Goal: Register for event/course: Sign up to attend an event or enroll in a course

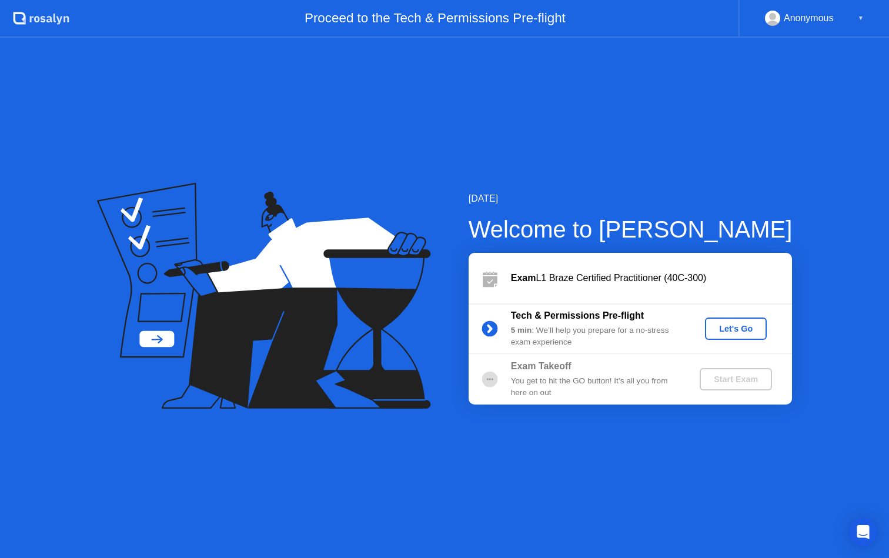
click at [737, 330] on div "Let's Go" at bounding box center [736, 328] width 52 height 9
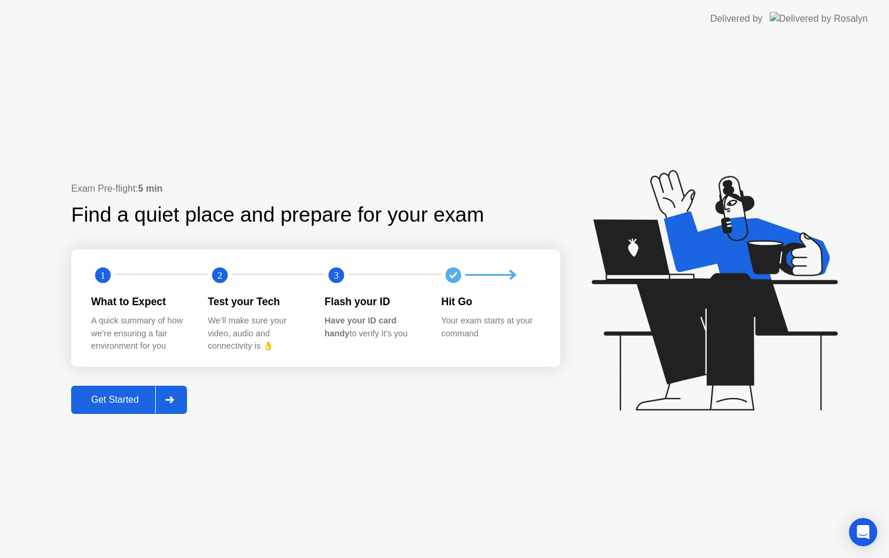
click at [132, 389] on button "Get Started" at bounding box center [129, 400] width 116 height 28
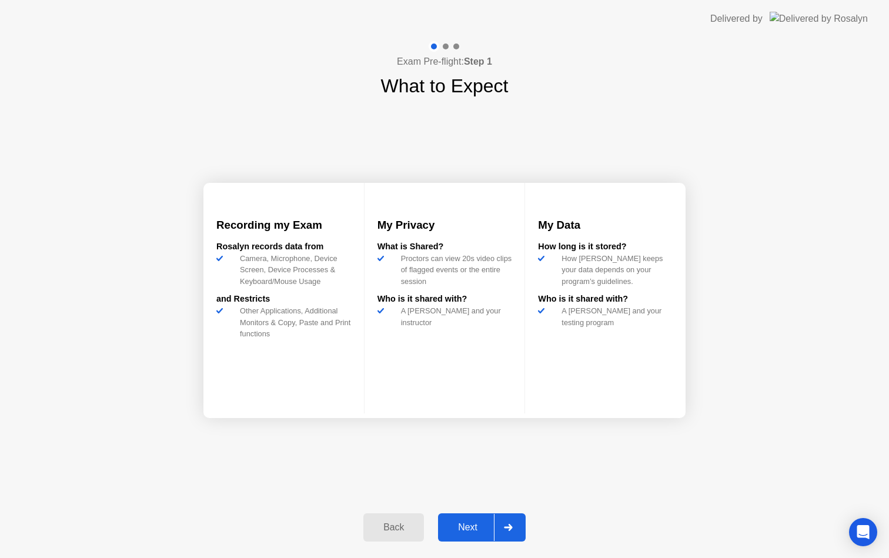
click at [478, 522] on div "Next" at bounding box center [468, 527] width 52 height 11
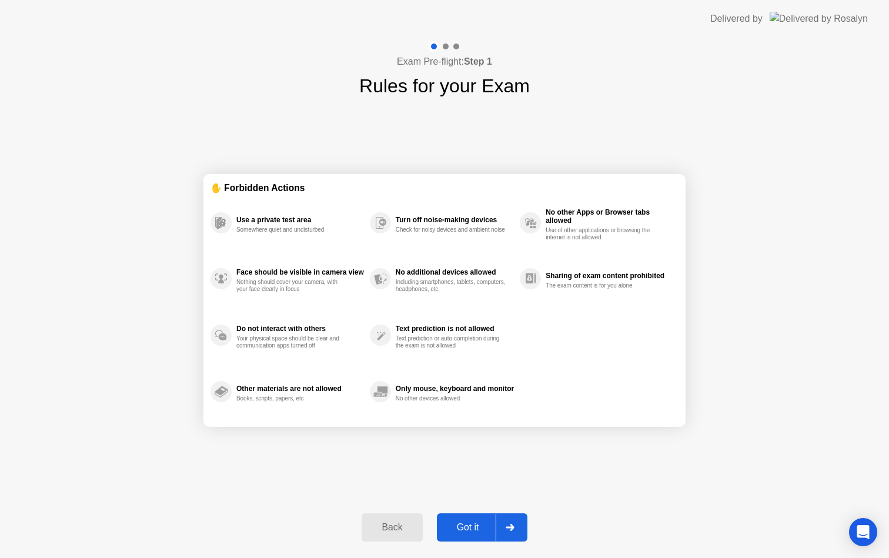
click at [475, 522] on div "Got it" at bounding box center [468, 527] width 55 height 11
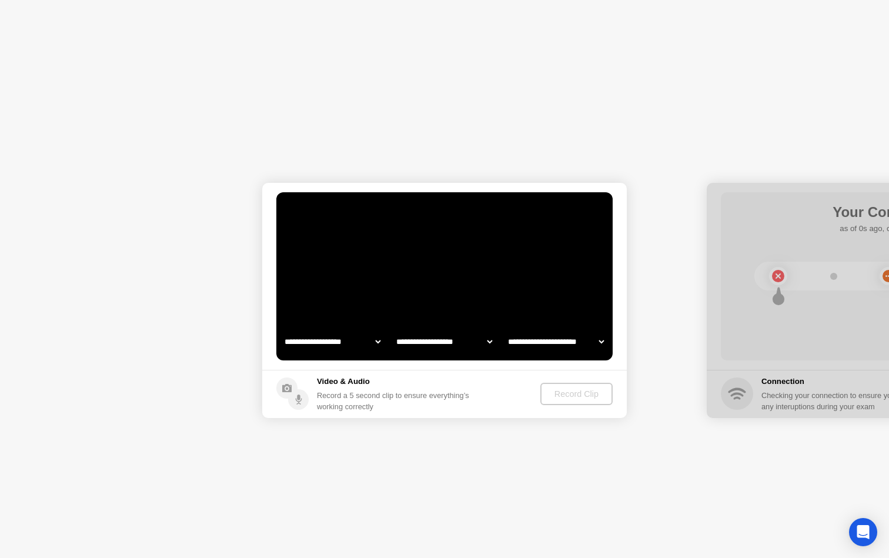
select select "**********"
select select "*******"
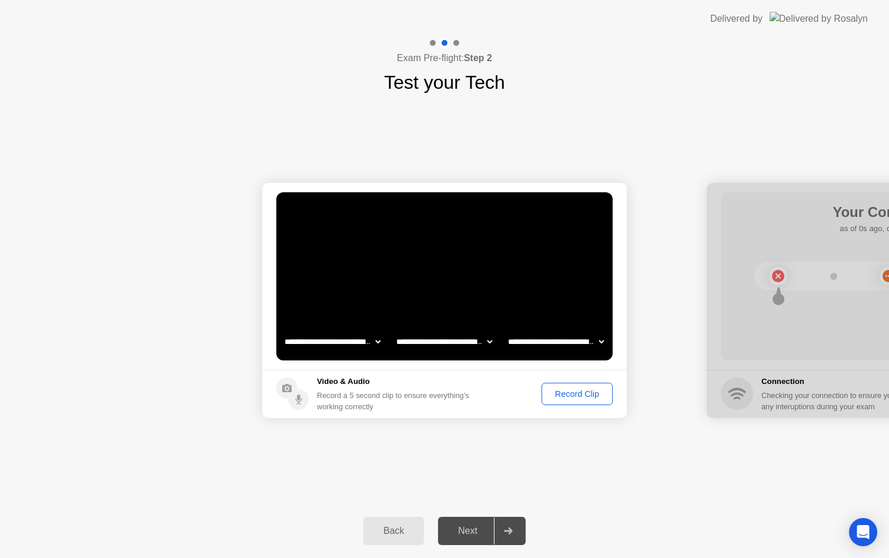
click at [579, 399] on div "Record Clip" at bounding box center [577, 393] width 63 height 9
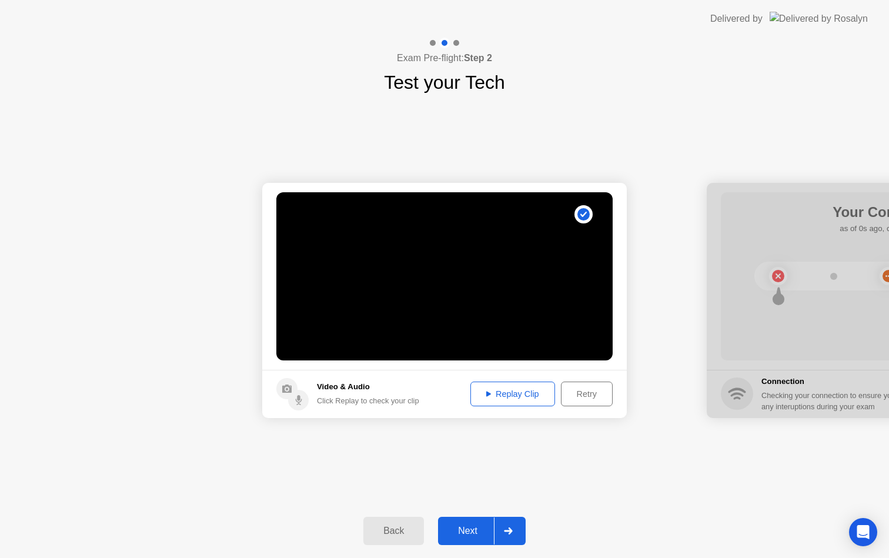
click at [569, 396] on div "Retry" at bounding box center [587, 393] width 44 height 9
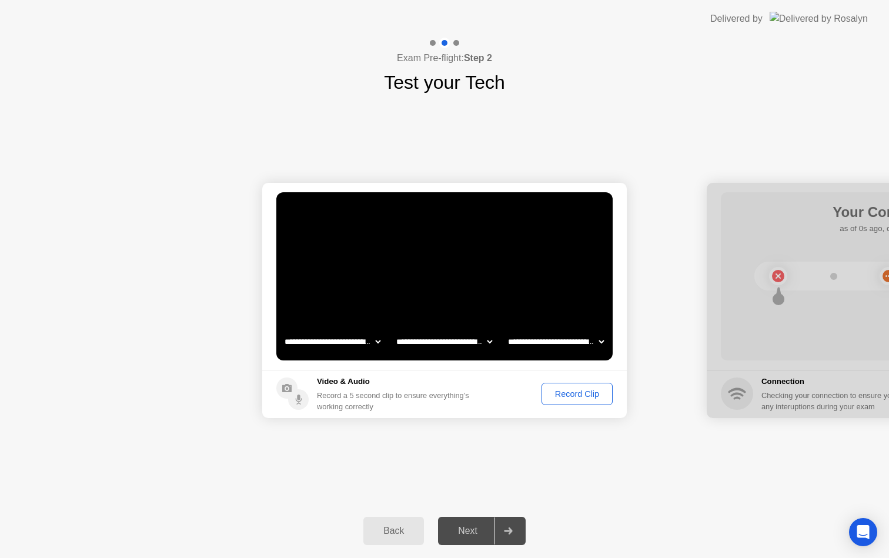
click at [559, 399] on div "Record Clip" at bounding box center [577, 393] width 63 height 9
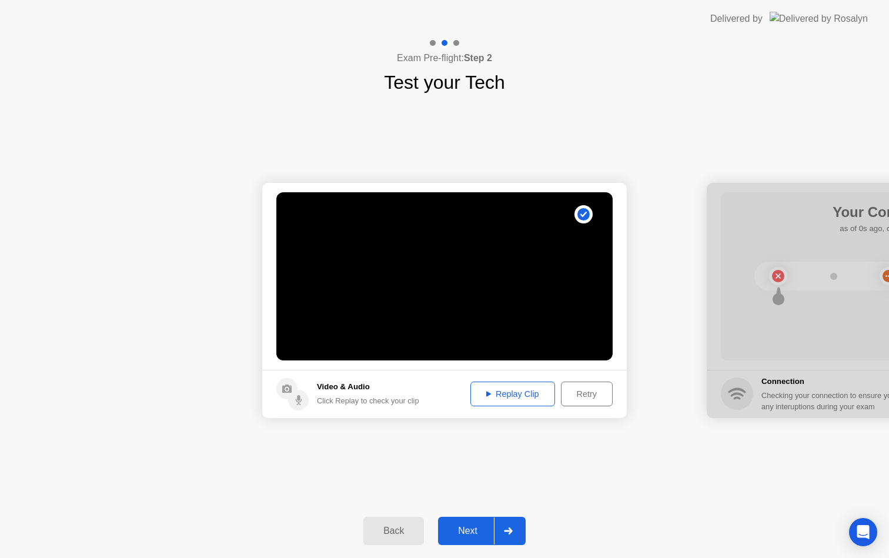
click at [510, 392] on div "Replay Clip" at bounding box center [513, 393] width 76 height 9
click at [466, 527] on div "Next" at bounding box center [468, 531] width 52 height 11
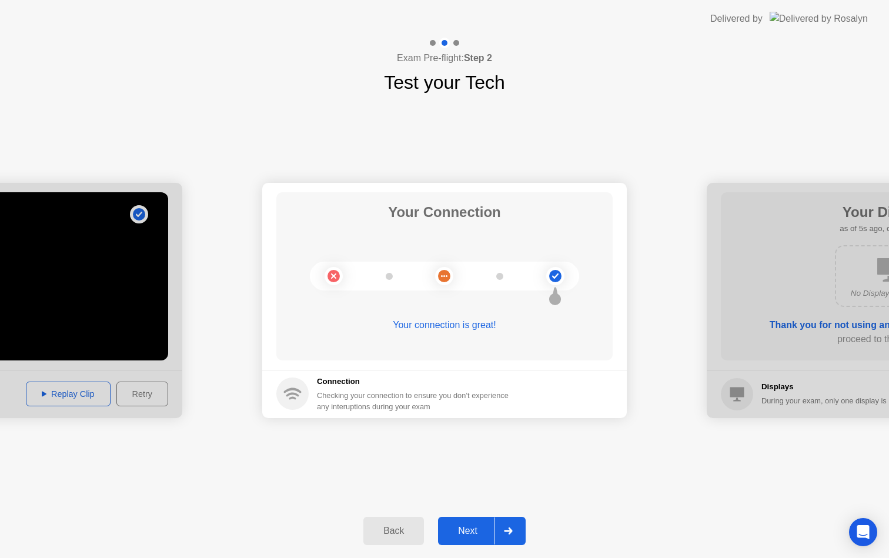
click at [466, 527] on div "Next" at bounding box center [468, 531] width 52 height 11
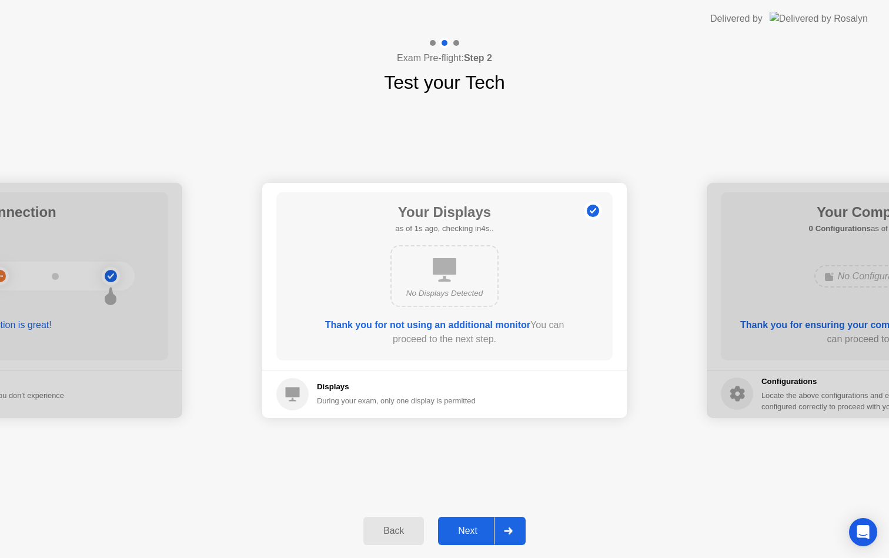
click at [466, 527] on div "Next" at bounding box center [468, 531] width 52 height 11
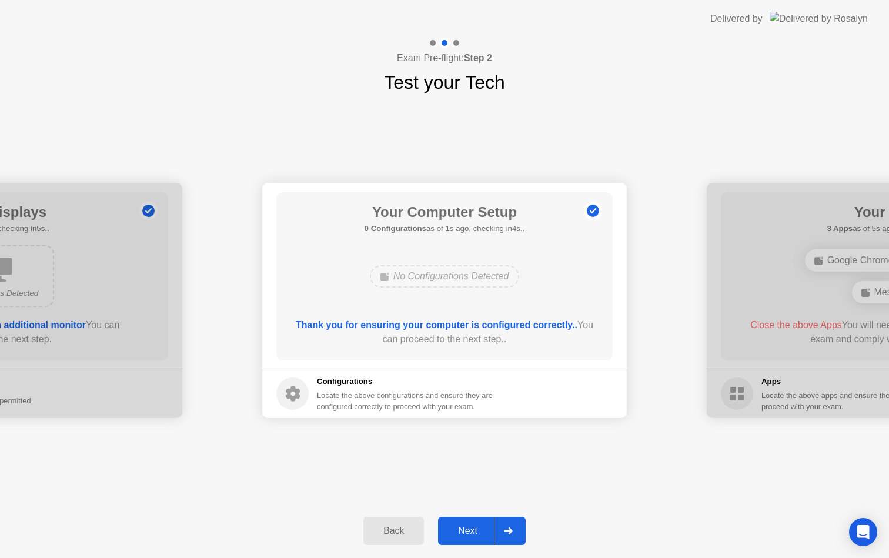
click at [466, 527] on div "Next" at bounding box center [468, 531] width 52 height 11
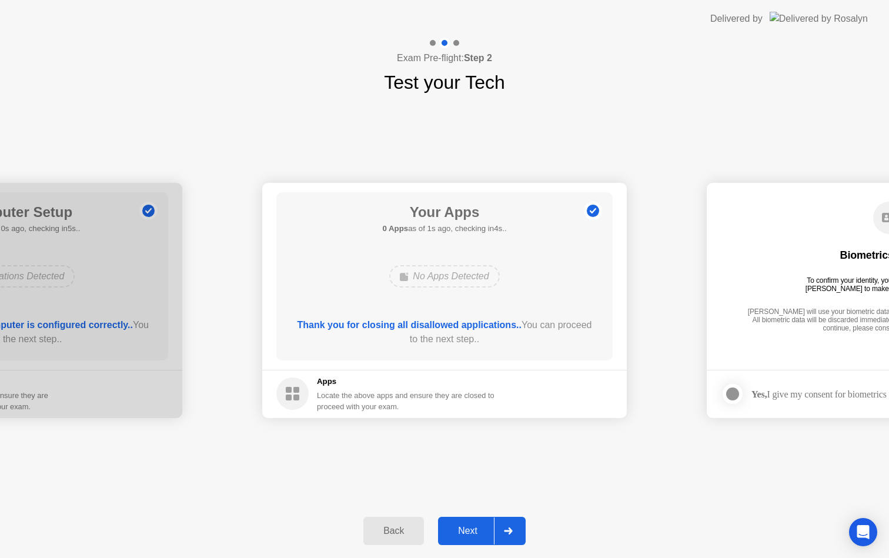
click at [474, 534] on div "Next" at bounding box center [468, 531] width 52 height 11
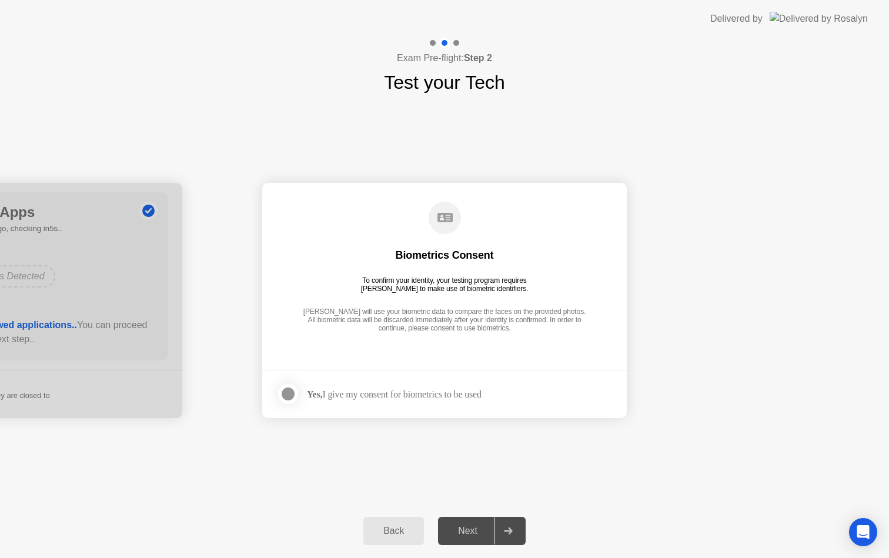
click at [292, 395] on div at bounding box center [288, 394] width 14 height 14
click at [482, 533] on div "Next" at bounding box center [468, 531] width 52 height 11
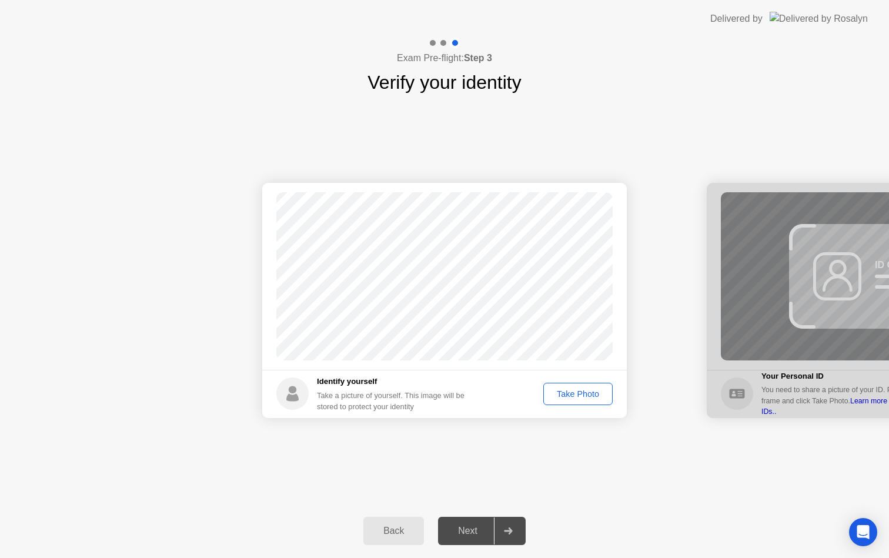
click at [585, 401] on button "Take Photo" at bounding box center [578, 394] width 69 height 22
click at [462, 520] on button "Next" at bounding box center [482, 531] width 88 height 28
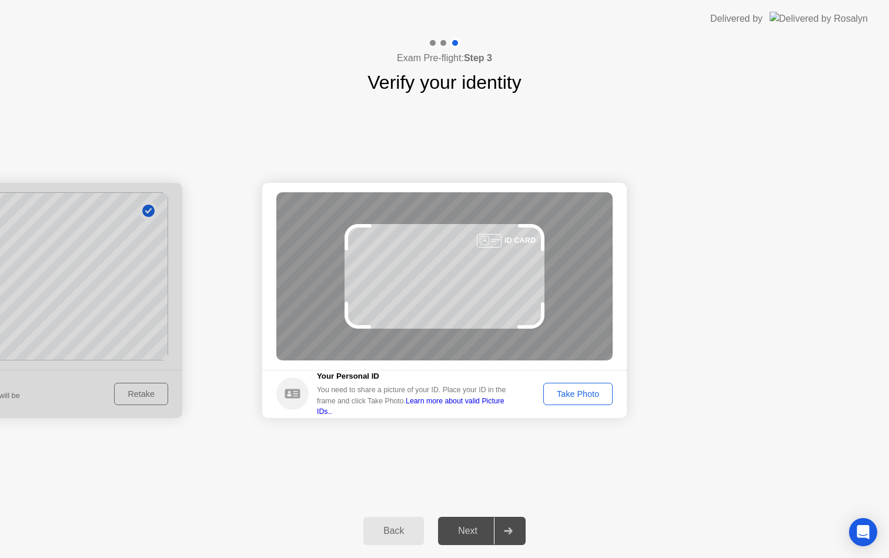
click at [580, 396] on div "Take Photo" at bounding box center [578, 393] width 61 height 9
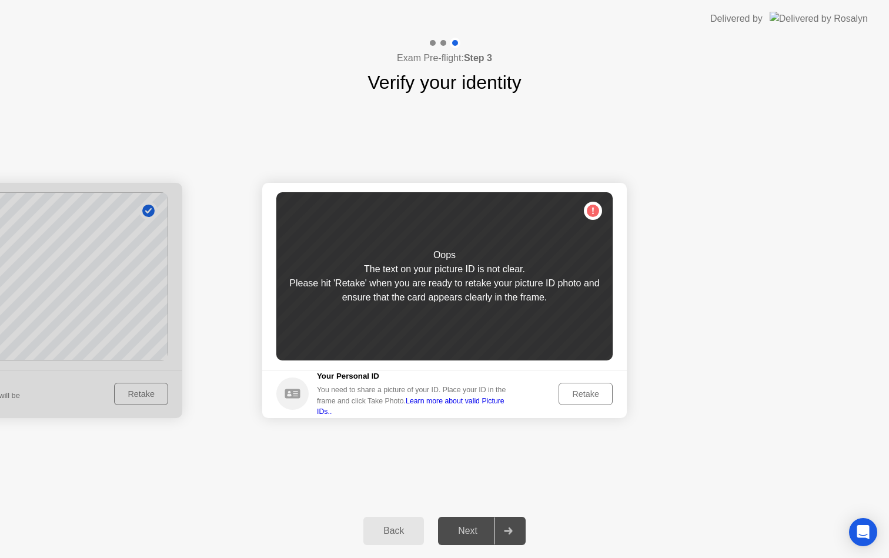
click at [580, 396] on div "Retake" at bounding box center [586, 393] width 46 height 9
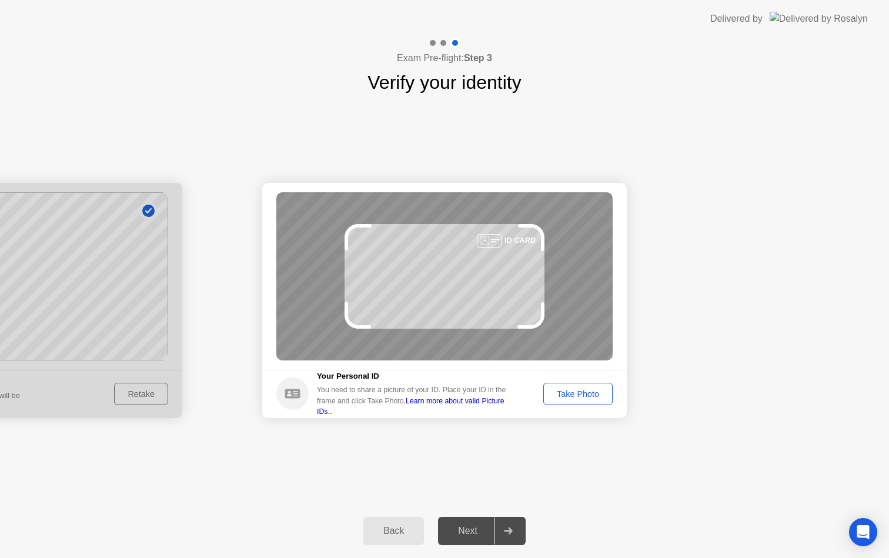
click at [580, 396] on div "Take Photo" at bounding box center [578, 393] width 61 height 9
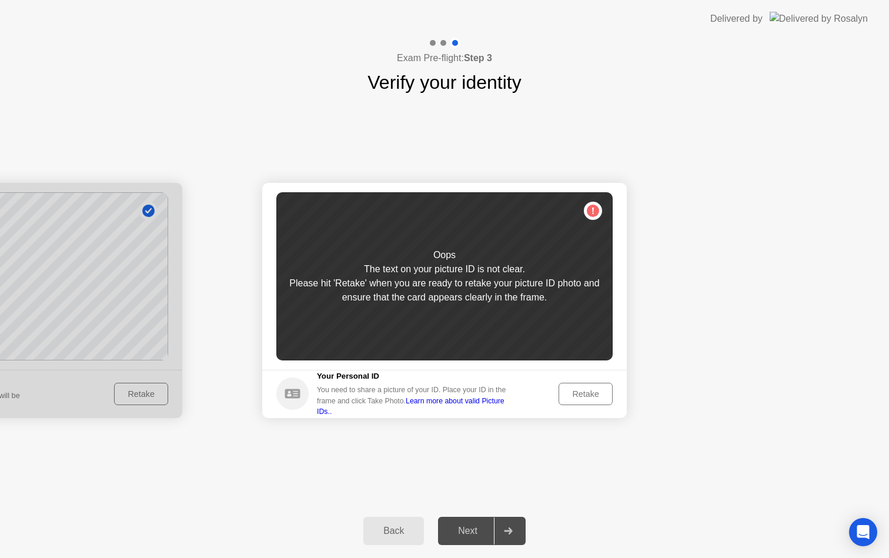
click at [580, 396] on div "Retake" at bounding box center [586, 393] width 46 height 9
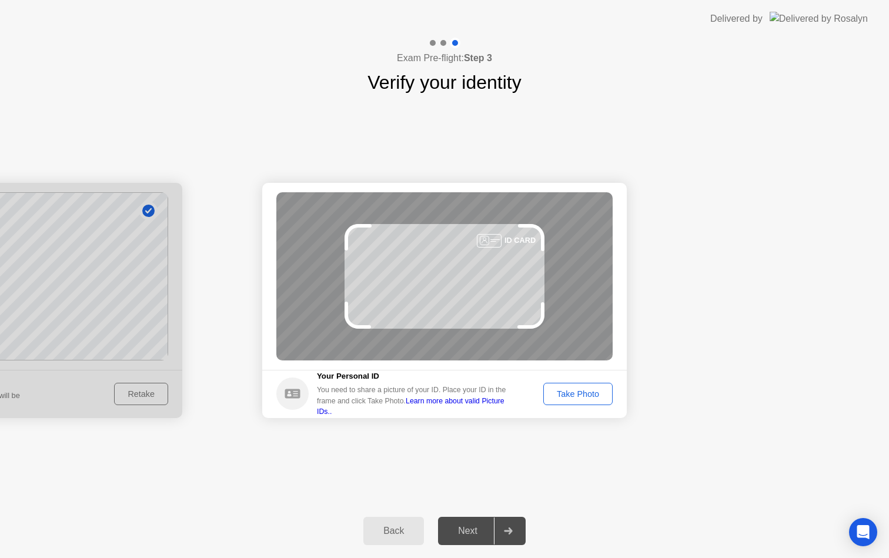
click at [505, 407] on link "Learn more about valid Picture IDs.." at bounding box center [411, 406] width 188 height 19
click at [575, 391] on div "Take Photo" at bounding box center [578, 393] width 61 height 9
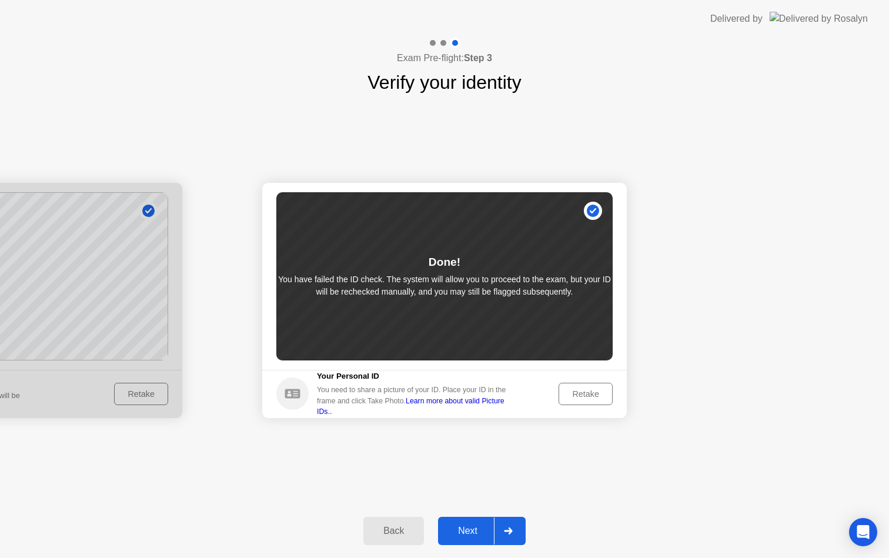
click at [480, 528] on div "Next" at bounding box center [468, 531] width 52 height 11
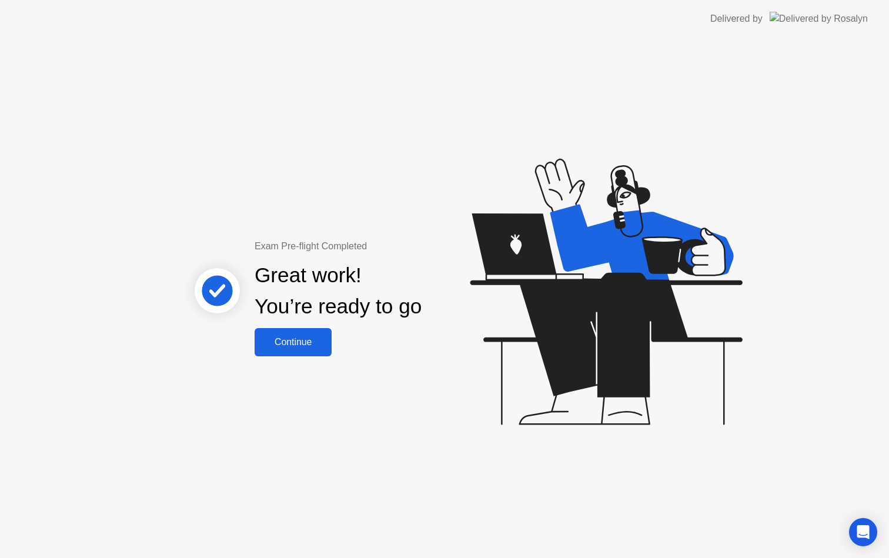
click at [292, 329] on button "Continue" at bounding box center [293, 342] width 77 height 28
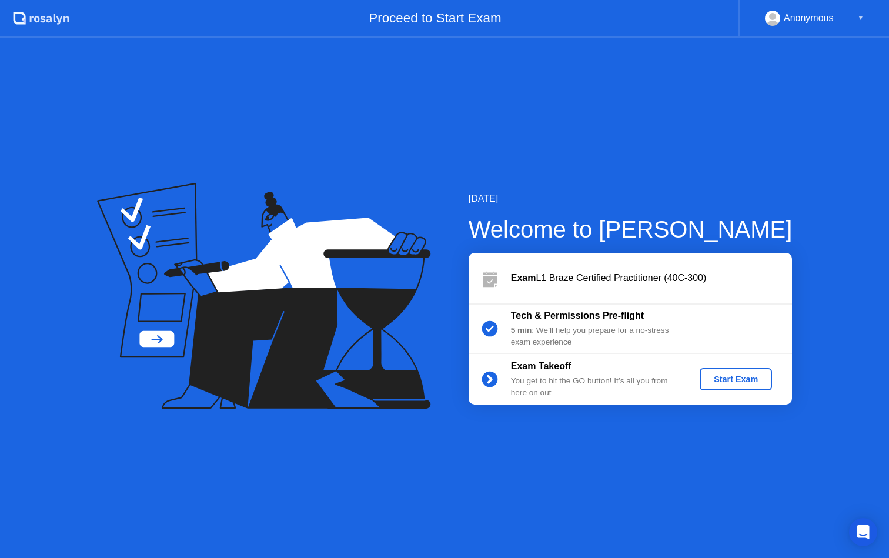
click at [741, 378] on div "Start Exam" at bounding box center [736, 379] width 63 height 9
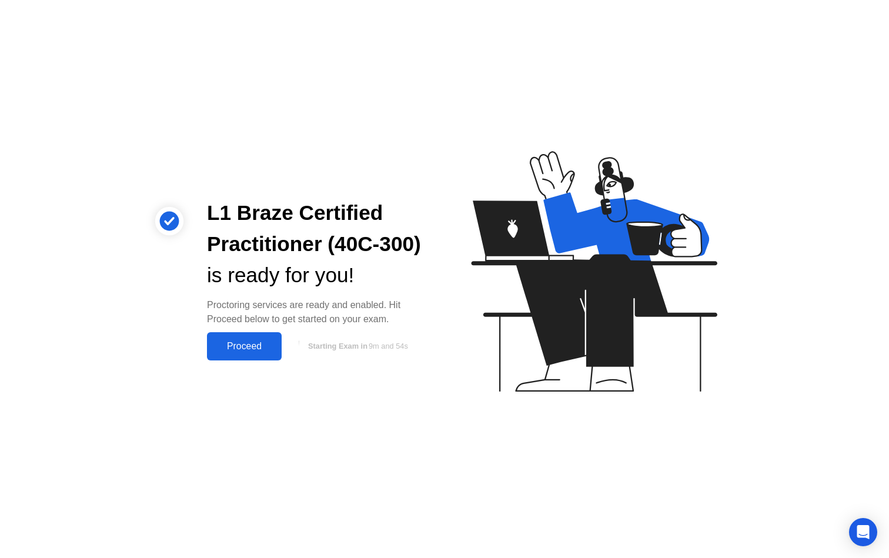
click at [235, 346] on div "Proceed" at bounding box center [245, 346] width 68 height 11
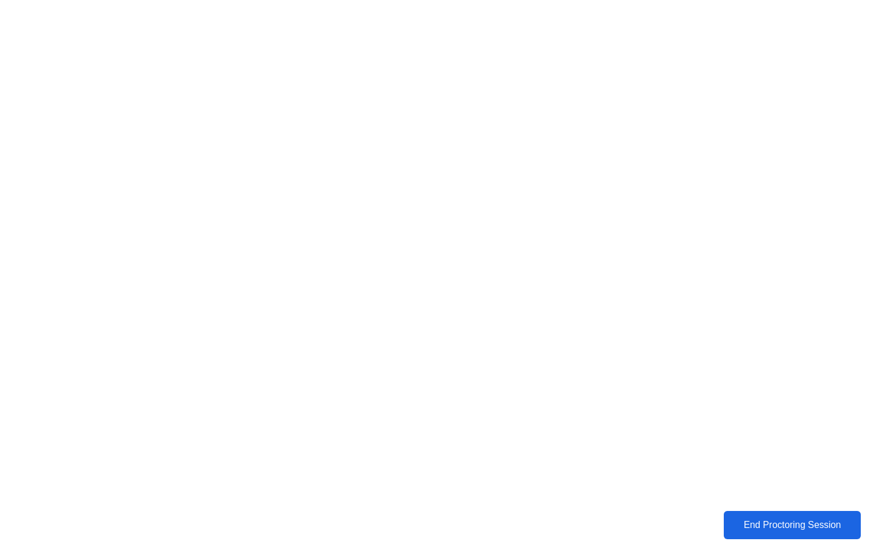
click at [766, 529] on div "End Proctoring Session" at bounding box center [793, 525] width 130 height 11
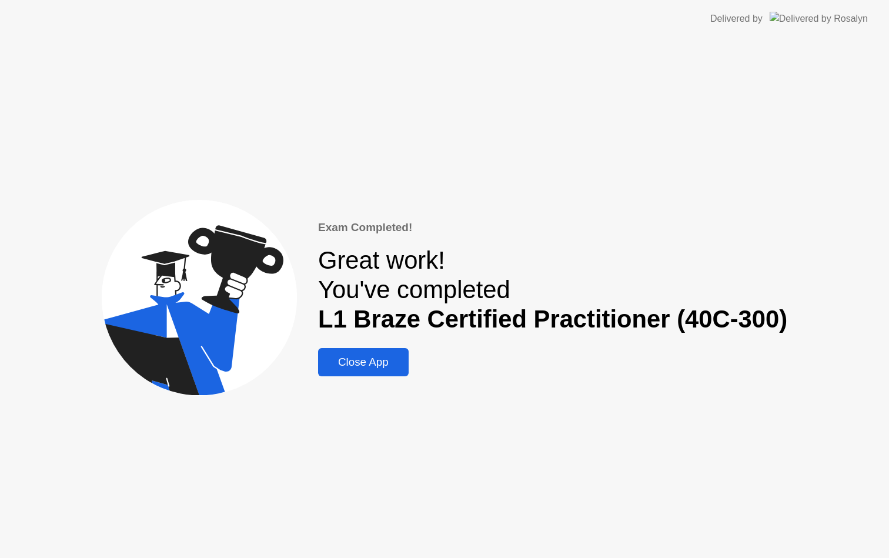
click at [371, 358] on div "Close App" at bounding box center [364, 362] width 84 height 13
